Goal: Information Seeking & Learning: Learn about a topic

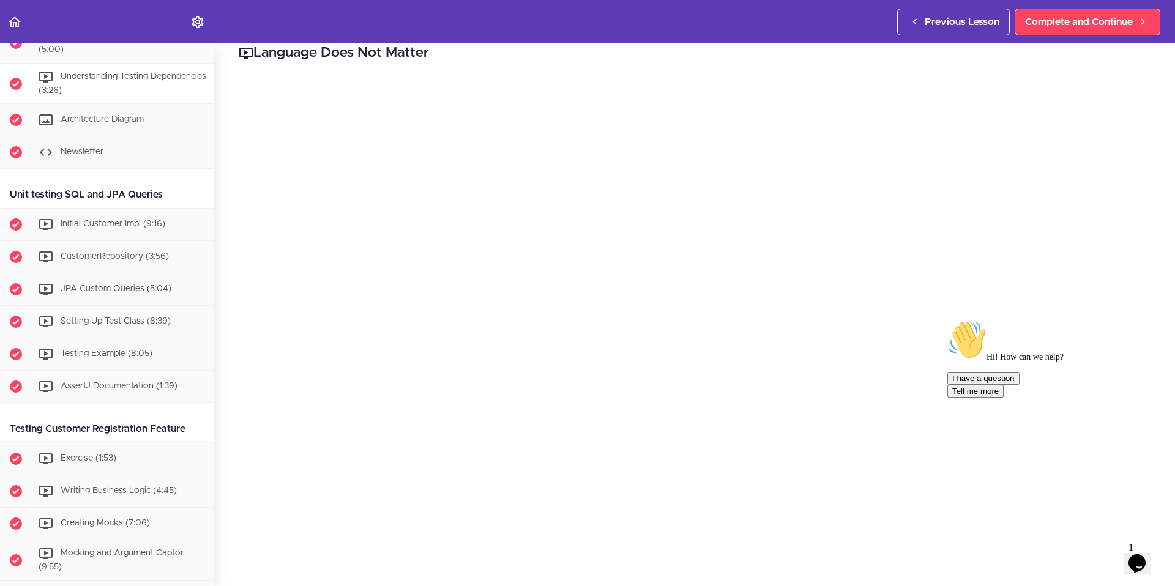
scroll to position [217, 0]
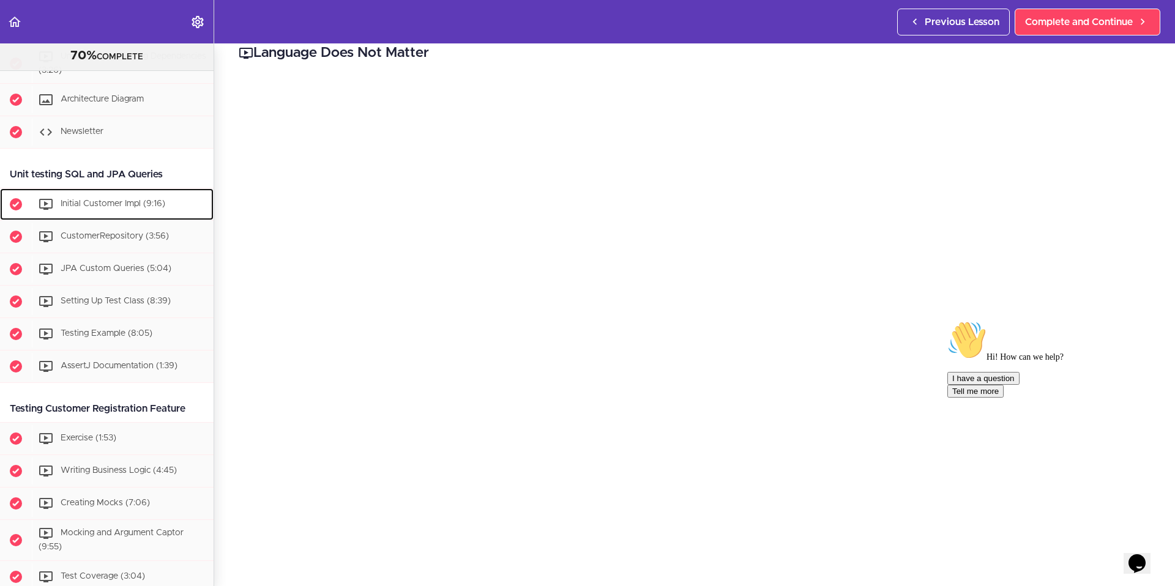
click at [135, 210] on div "Initial Customer Impl (9:16)" at bounding box center [123, 204] width 182 height 27
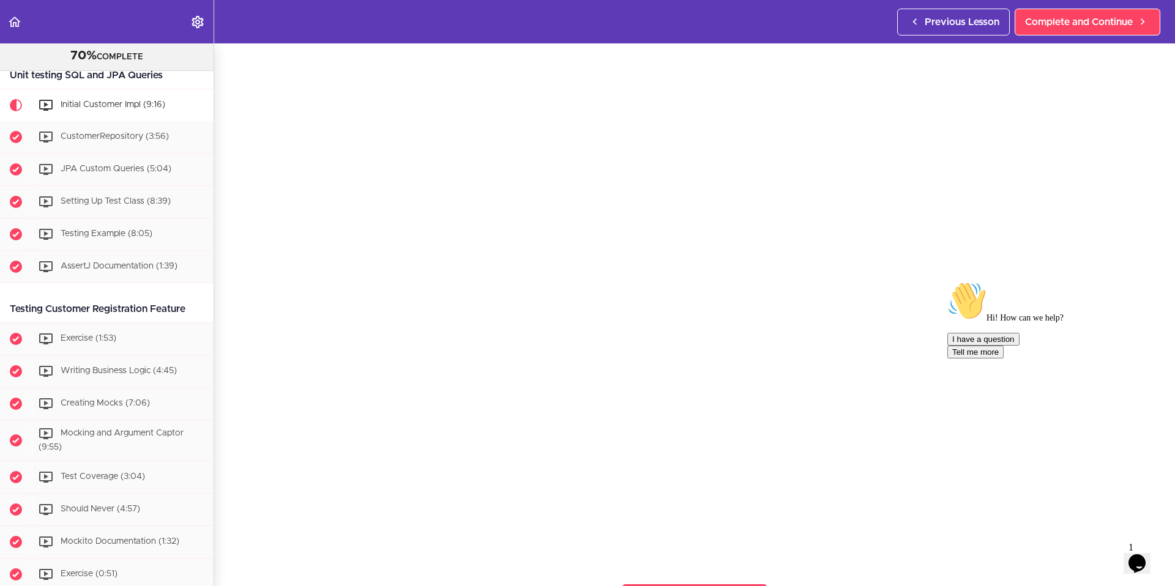
scroll to position [64, 0]
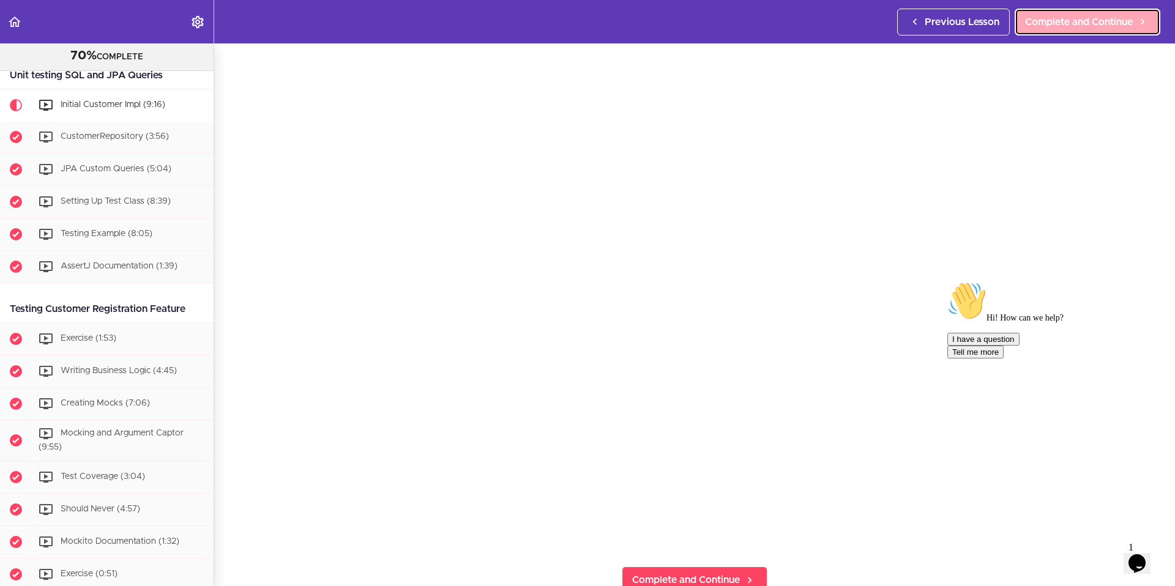
click at [1071, 28] on span "Complete and Continue" at bounding box center [1079, 22] width 108 height 15
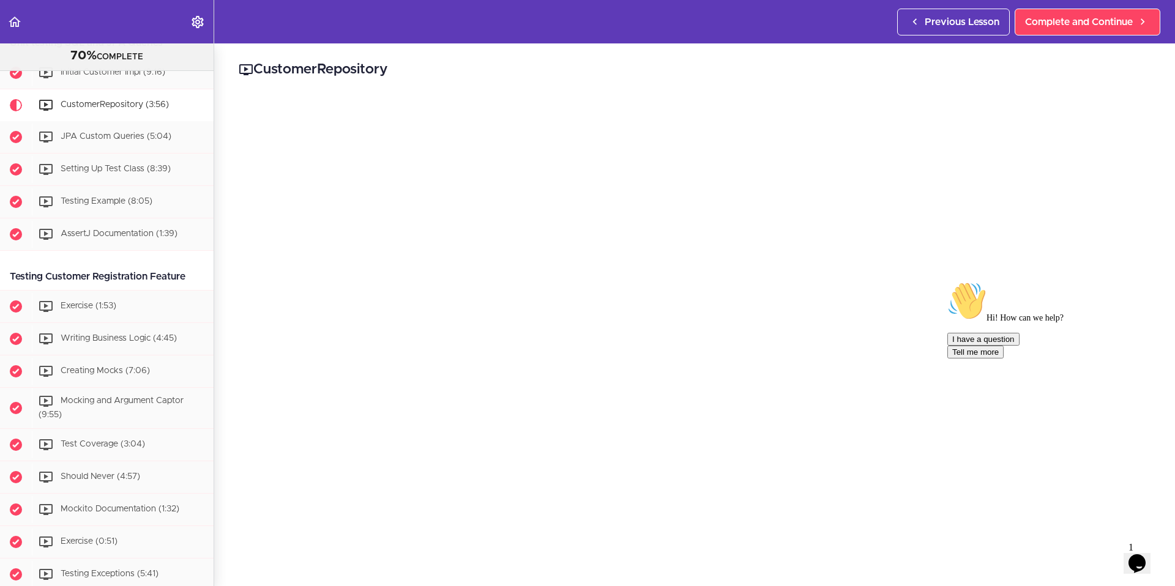
scroll to position [19, 0]
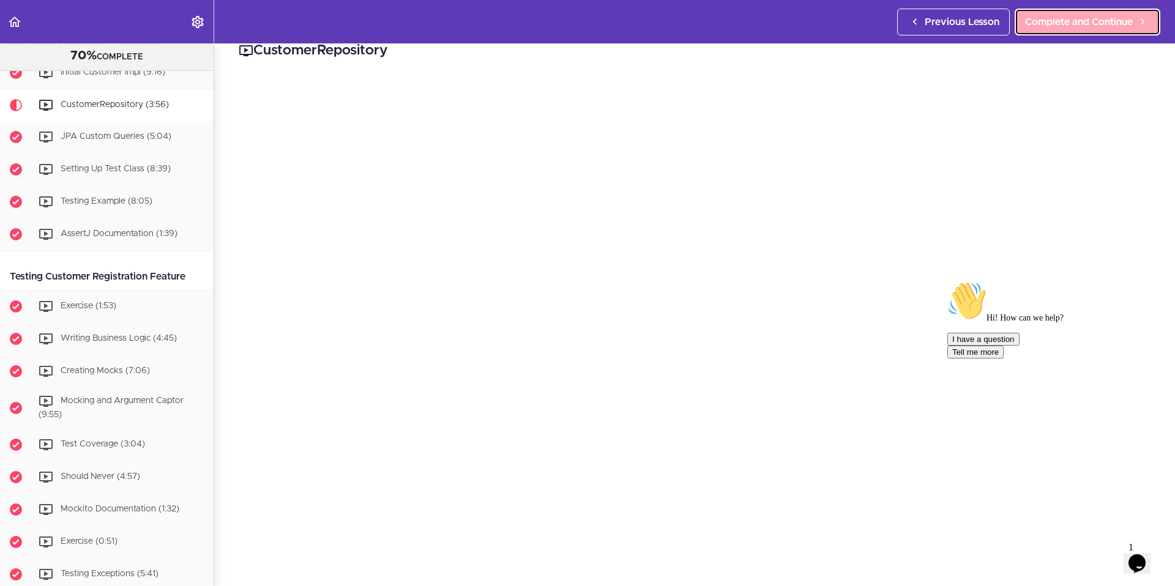
click at [1077, 26] on span "Complete and Continue" at bounding box center [1079, 22] width 108 height 15
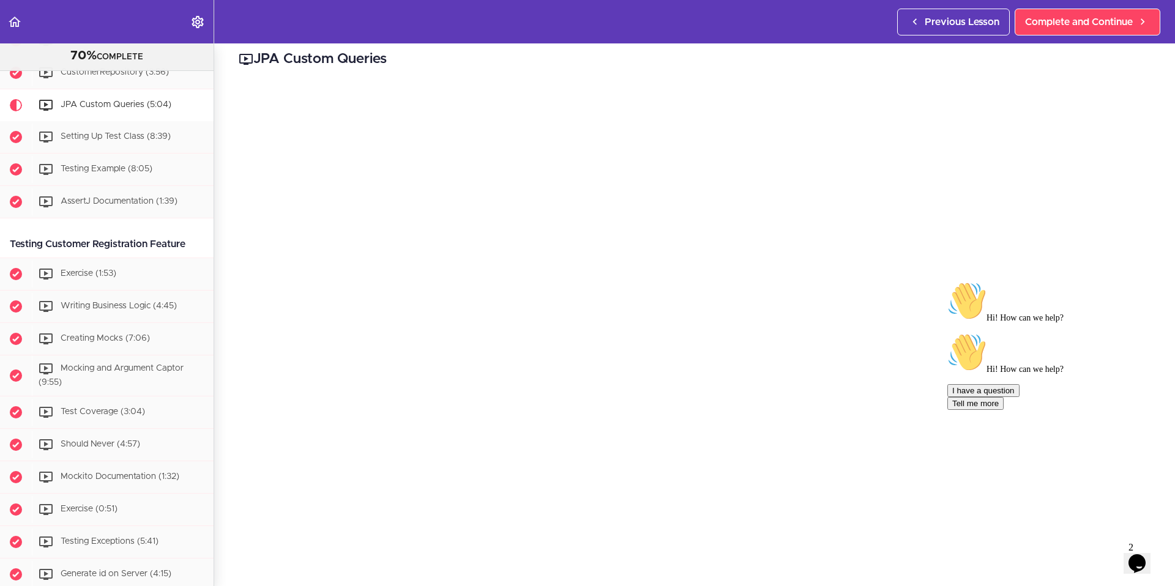
scroll to position [14, 0]
click at [1059, 21] on span "Complete and Continue" at bounding box center [1079, 22] width 108 height 15
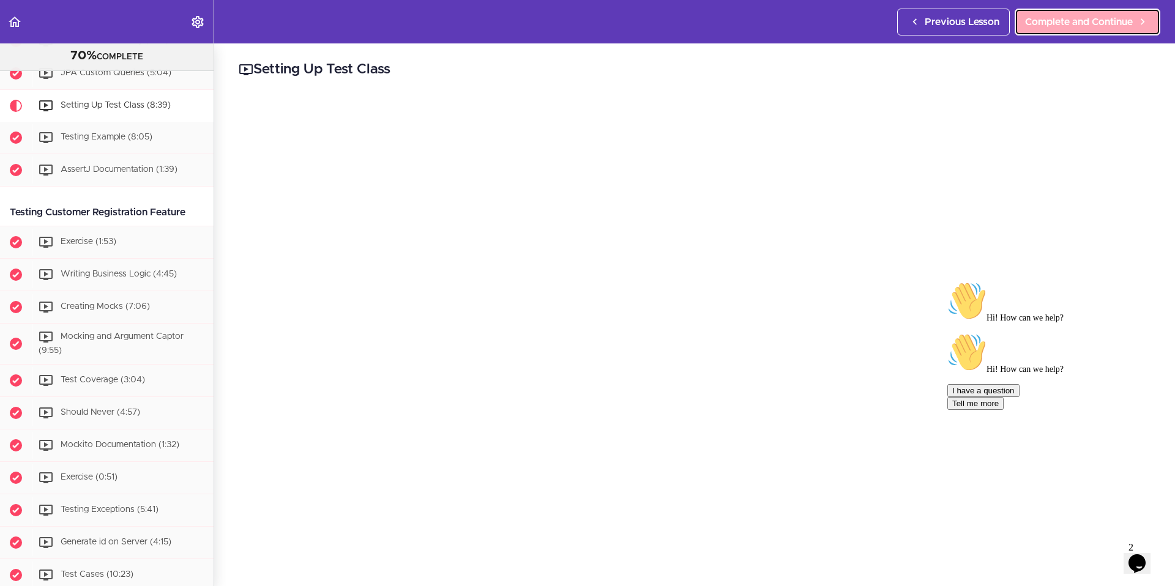
scroll to position [414, 0]
click at [1074, 26] on span "Complete and Continue" at bounding box center [1079, 22] width 108 height 15
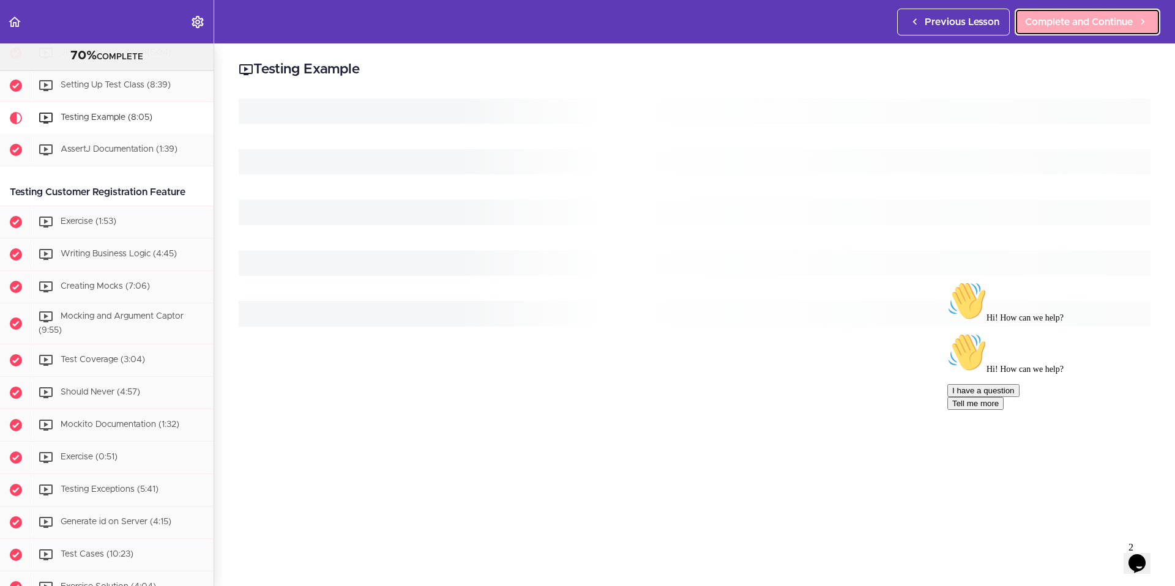
scroll to position [446, 0]
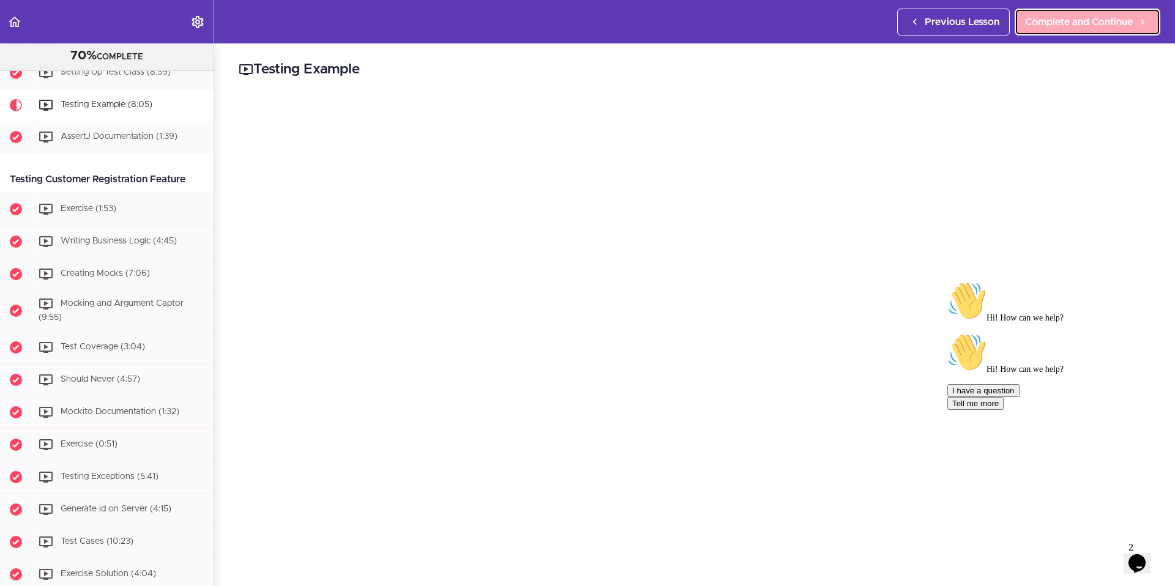
click at [1064, 27] on span "Complete and Continue" at bounding box center [1079, 22] width 108 height 15
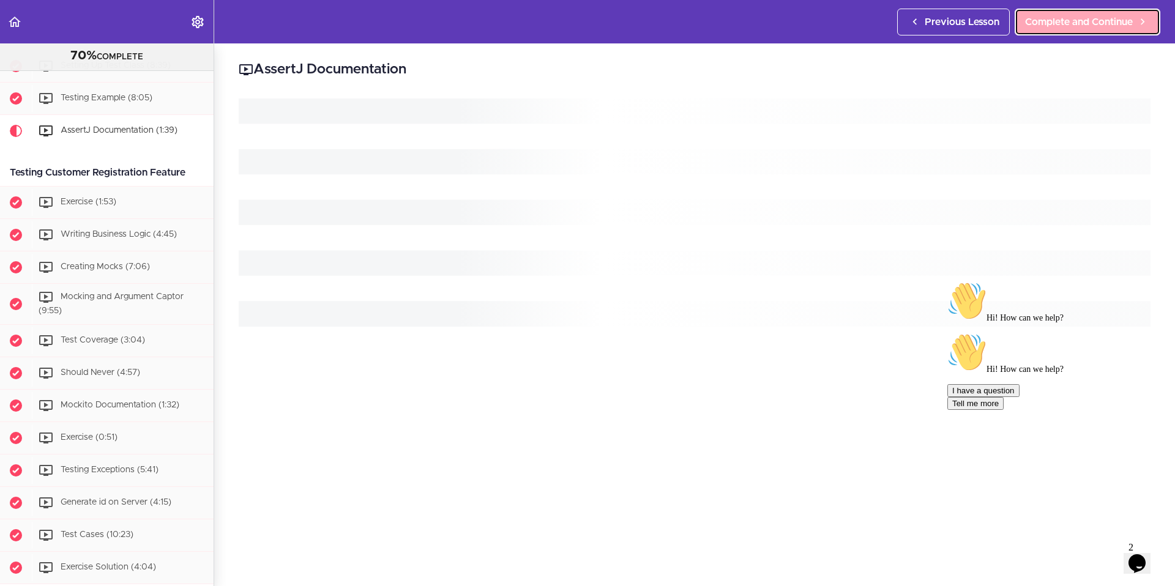
scroll to position [479, 0]
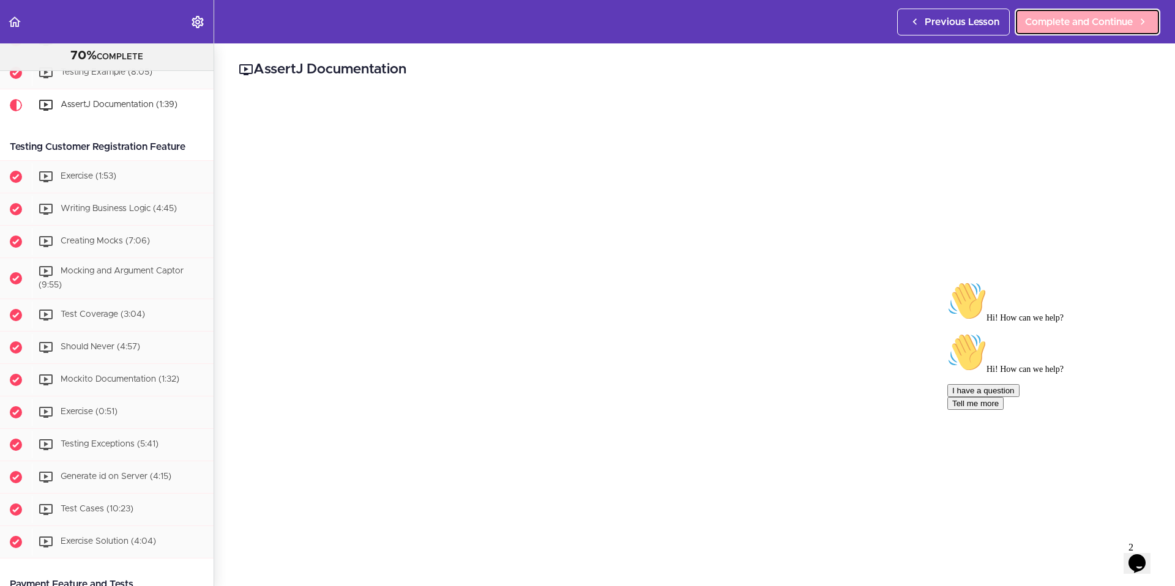
click at [1095, 24] on span "Complete and Continue" at bounding box center [1079, 22] width 108 height 15
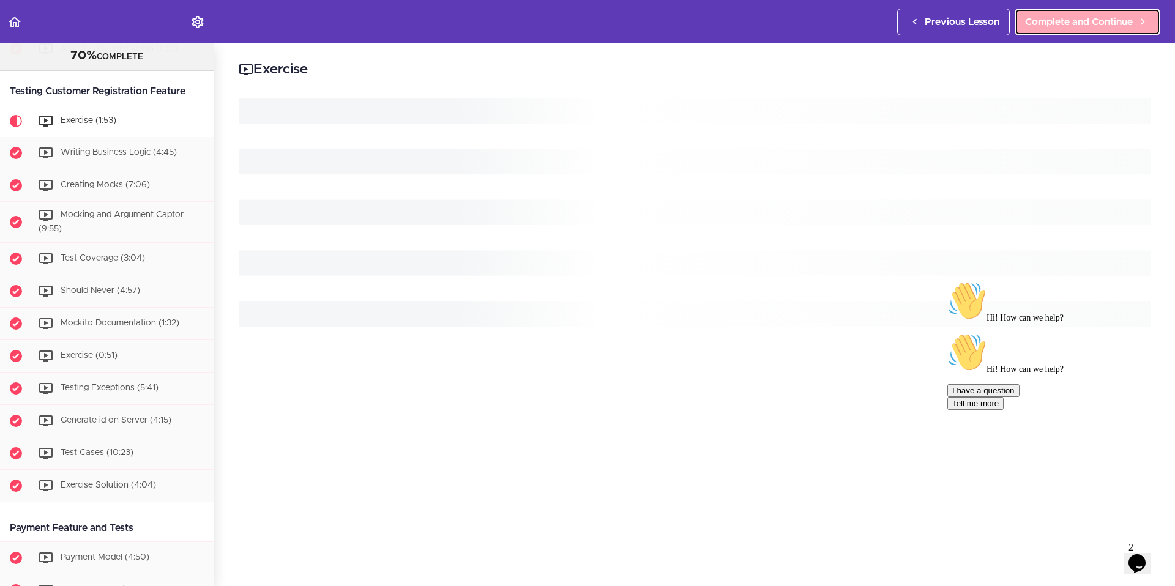
scroll to position [551, 0]
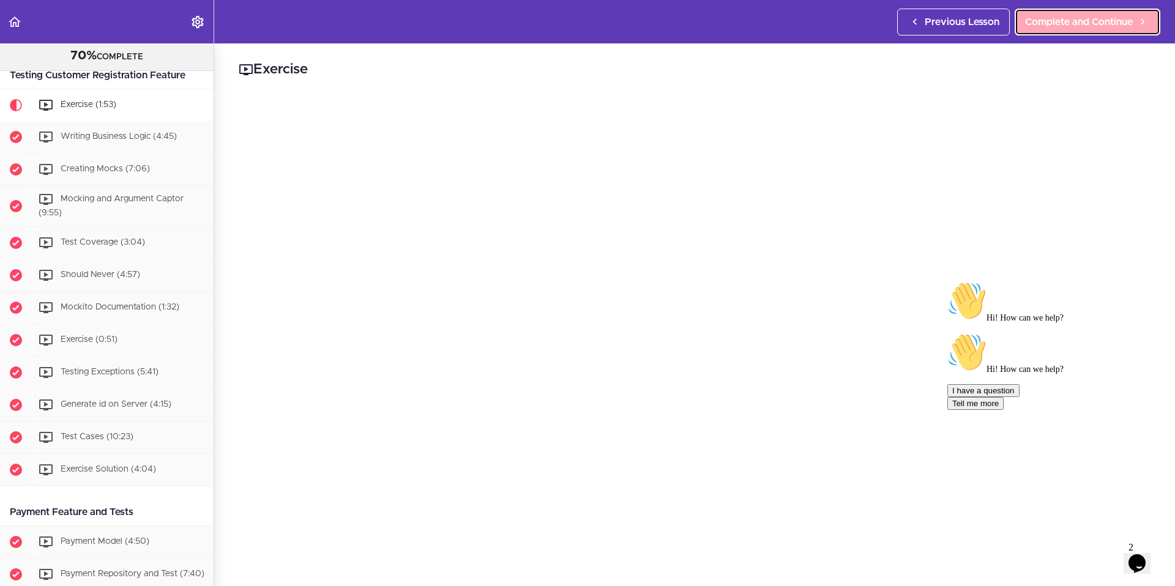
click at [1058, 28] on span "Complete and Continue" at bounding box center [1079, 22] width 108 height 15
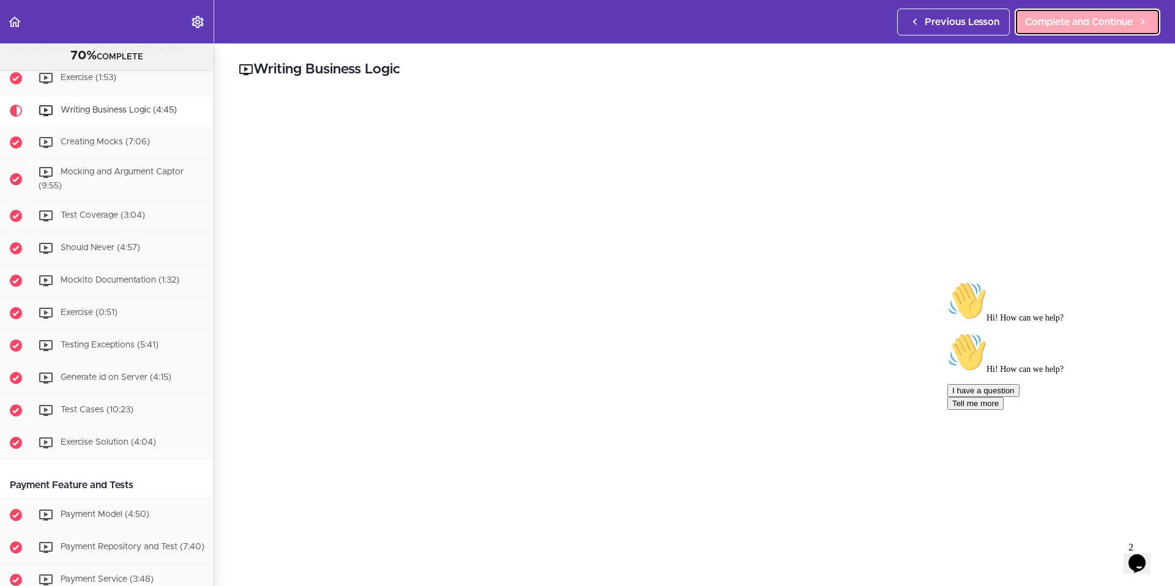
scroll to position [583, 0]
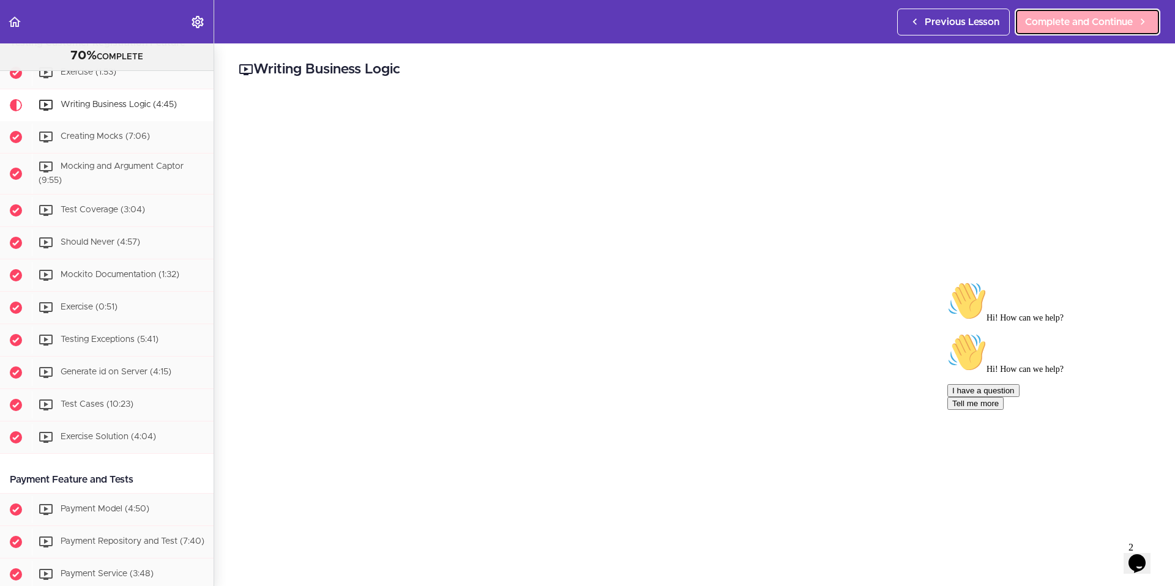
click at [1094, 26] on span "Complete and Continue" at bounding box center [1079, 22] width 108 height 15
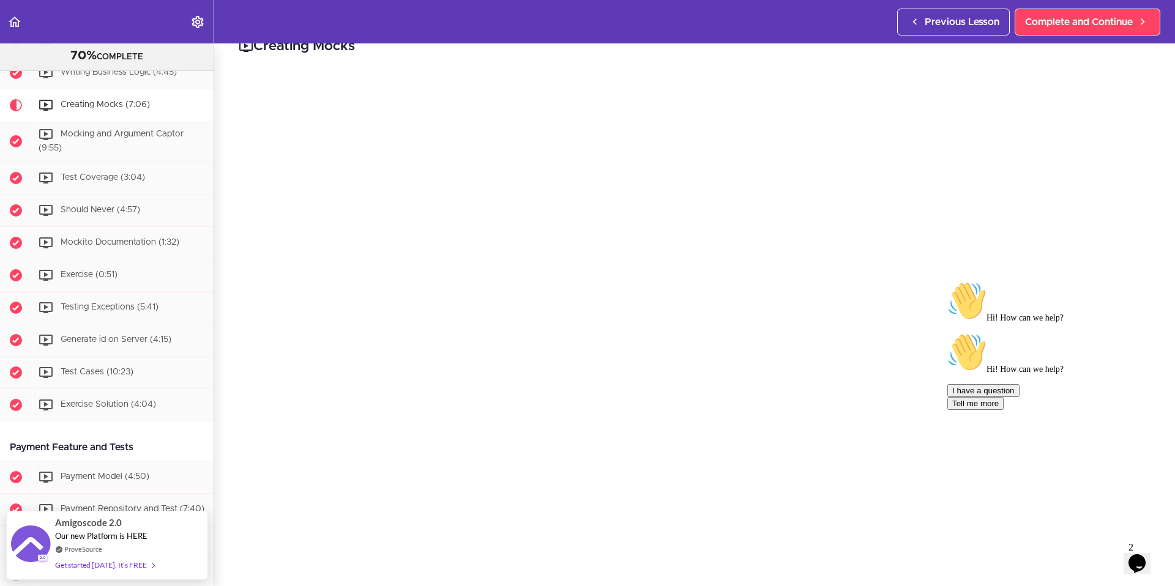
scroll to position [48, 0]
